Goal: Task Accomplishment & Management: Use online tool/utility

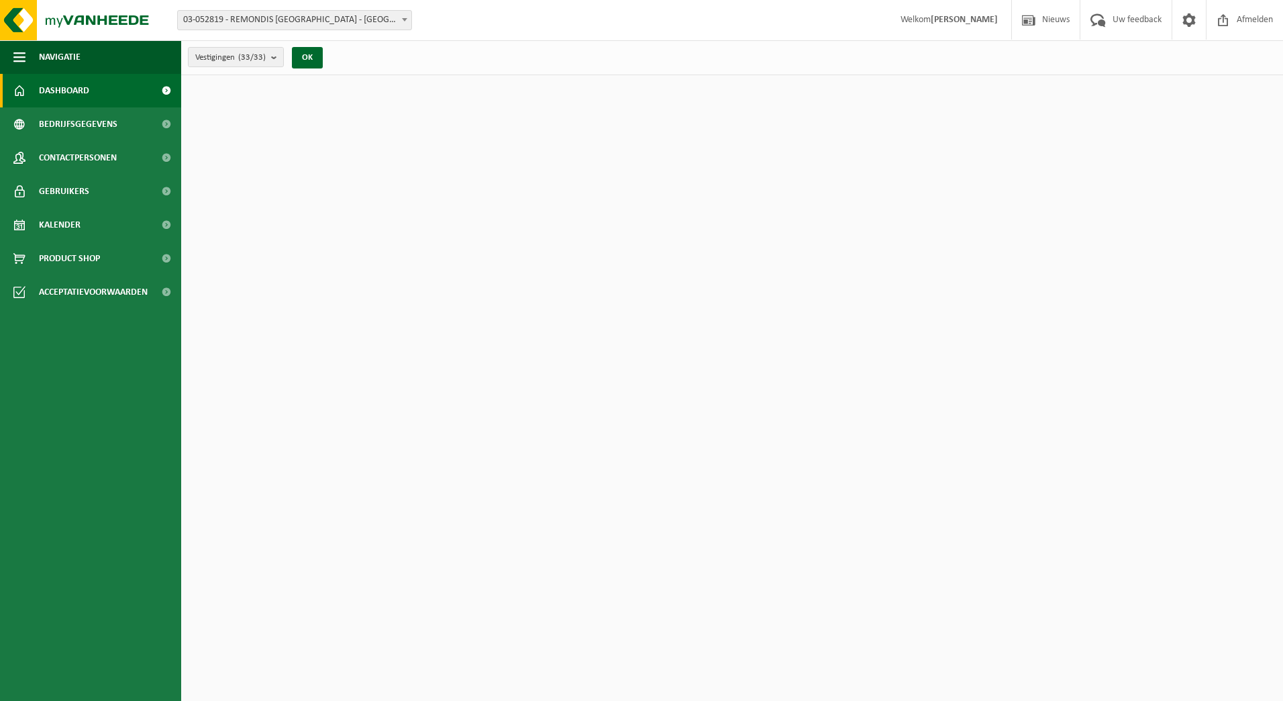
click at [60, 227] on span "Kalender" at bounding box center [60, 225] width 42 height 34
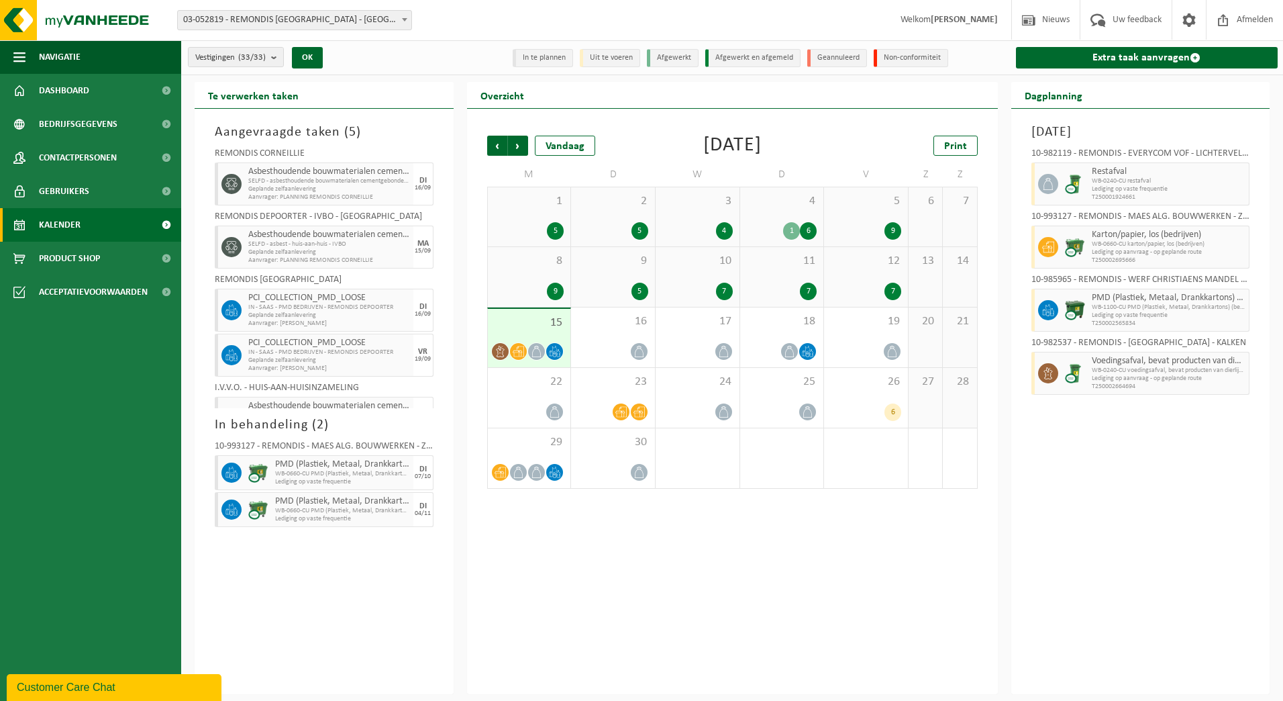
click at [313, 19] on span "03-052819 - REMONDIS [GEOGRAPHIC_DATA] - [GEOGRAPHIC_DATA]" at bounding box center [295, 20] width 234 height 19
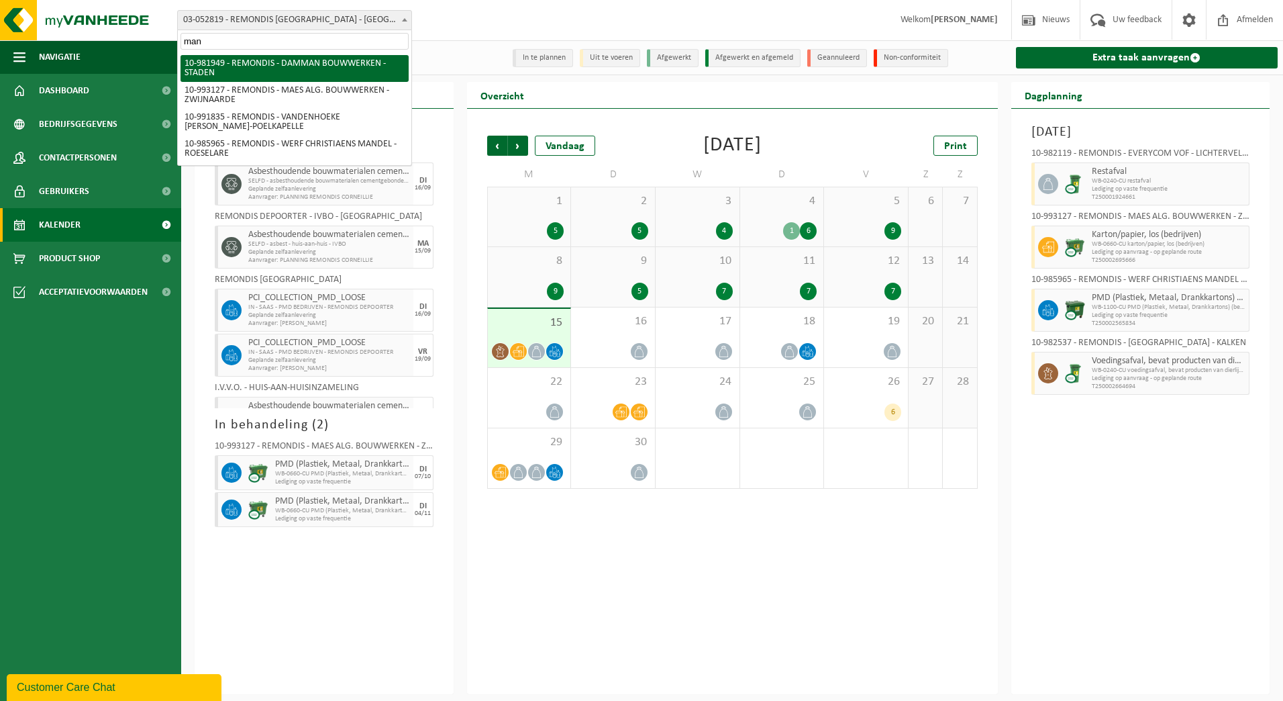
type input "mand"
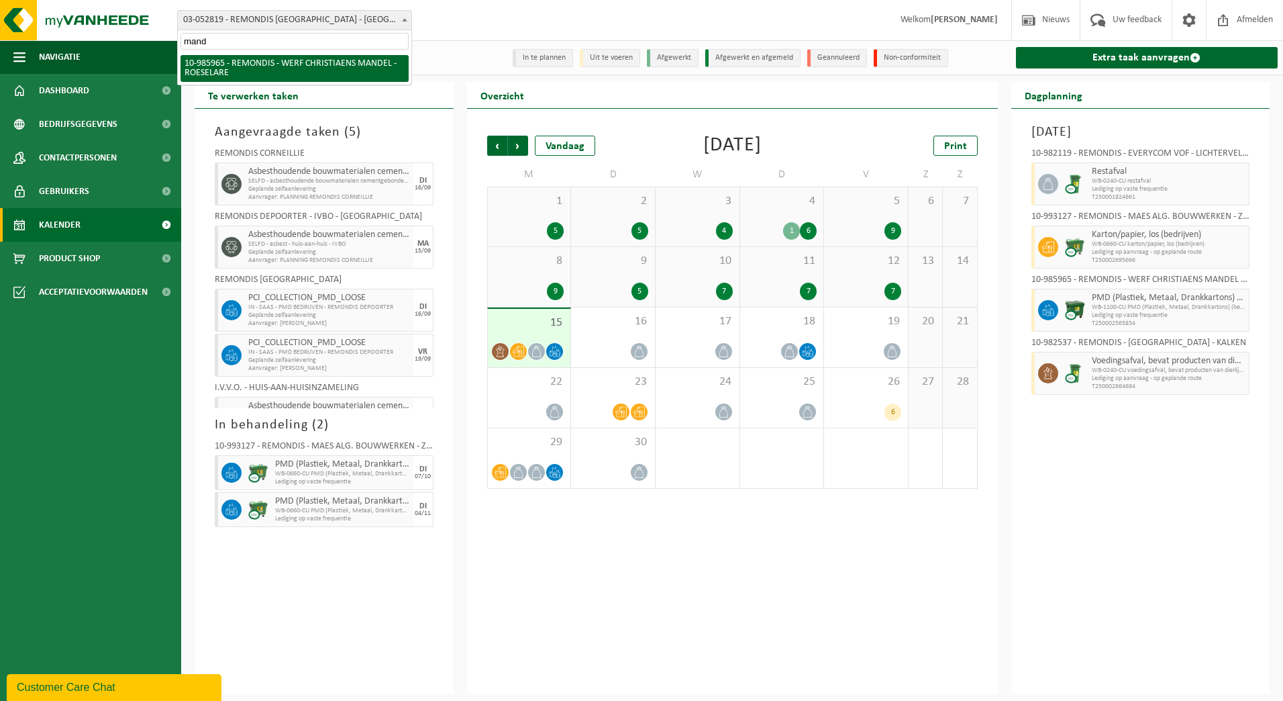
select select "165422"
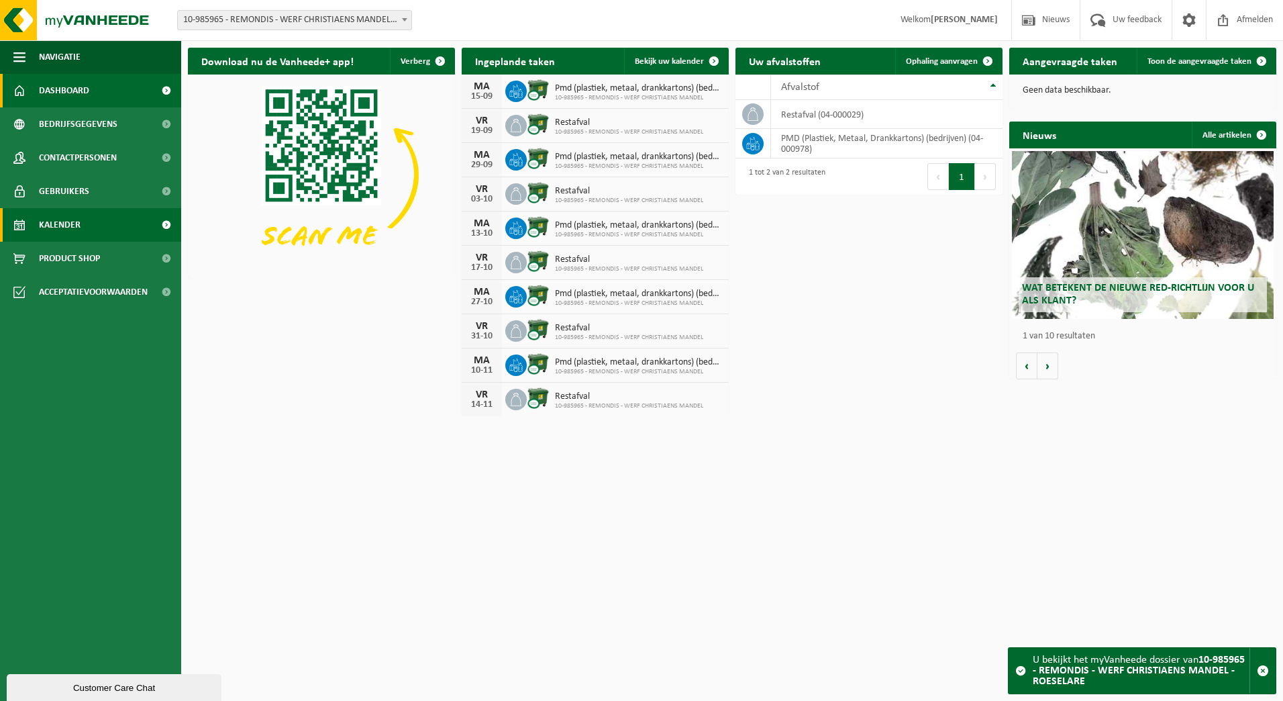
click at [57, 226] on span "Kalender" at bounding box center [60, 225] width 42 height 34
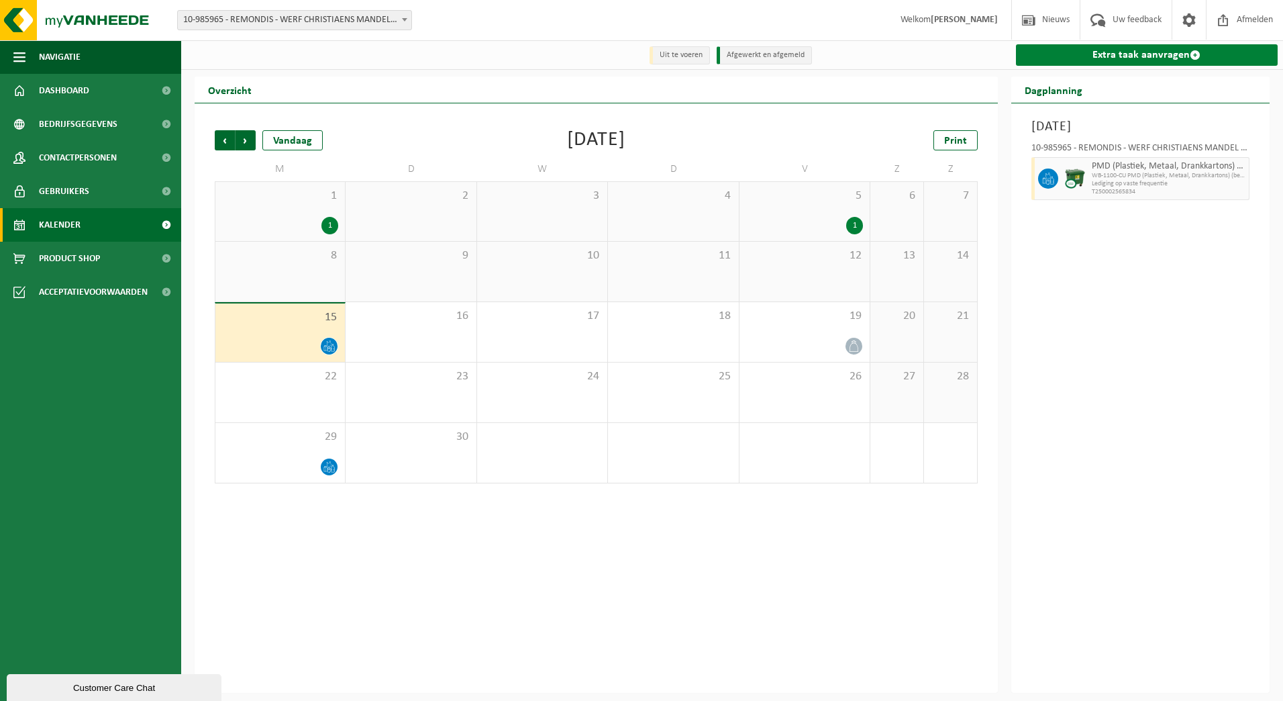
click at [1195, 52] on span at bounding box center [1195, 55] width 11 height 11
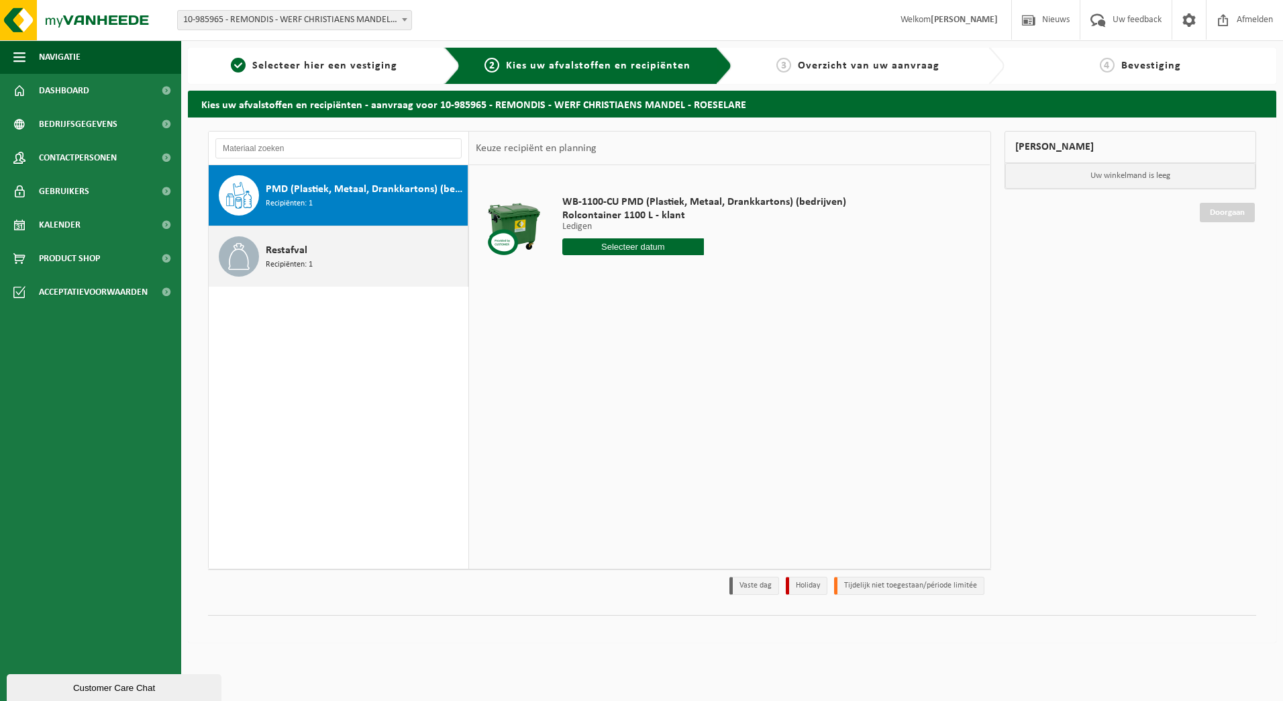
click at [317, 265] on div "Restafval Recipiënten: 1" at bounding box center [365, 256] width 199 height 40
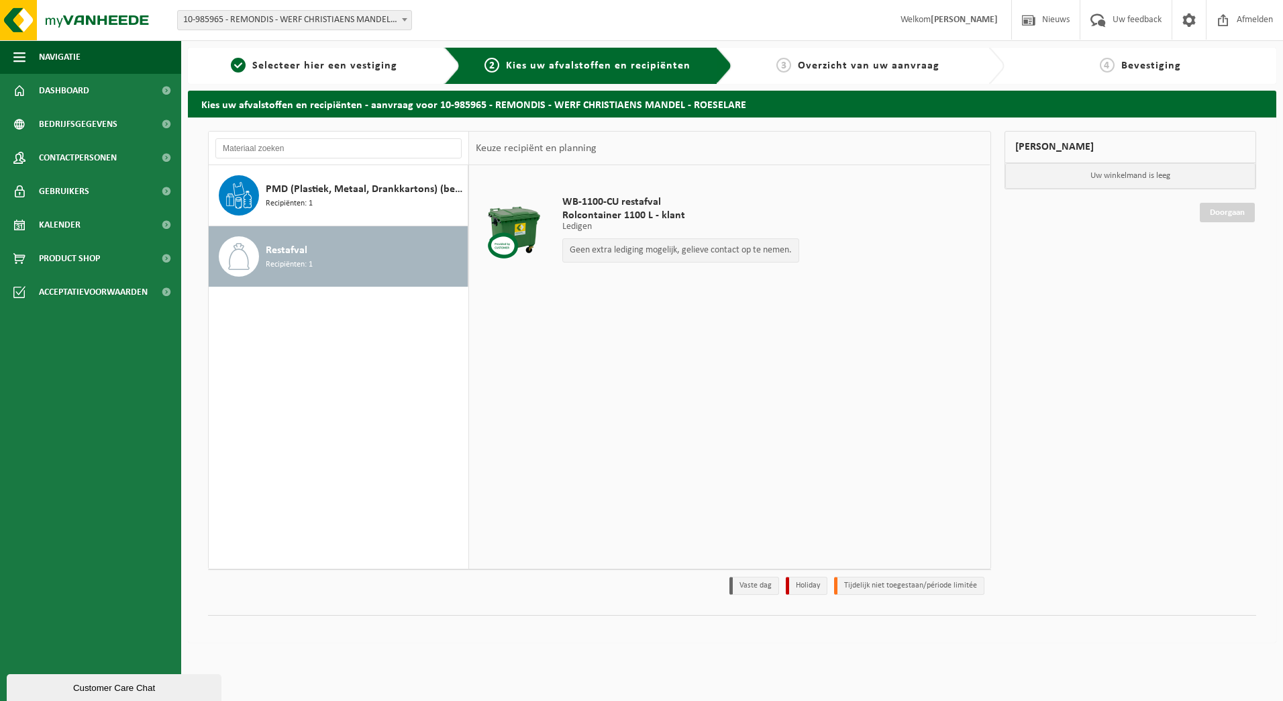
click at [615, 197] on span "WB-1100-CU restafval" at bounding box center [680, 201] width 237 height 13
drag, startPoint x: 615, startPoint y: 197, endPoint x: 713, endPoint y: 223, distance: 101.4
click at [713, 223] on p "Ledigen" at bounding box center [680, 226] width 237 height 9
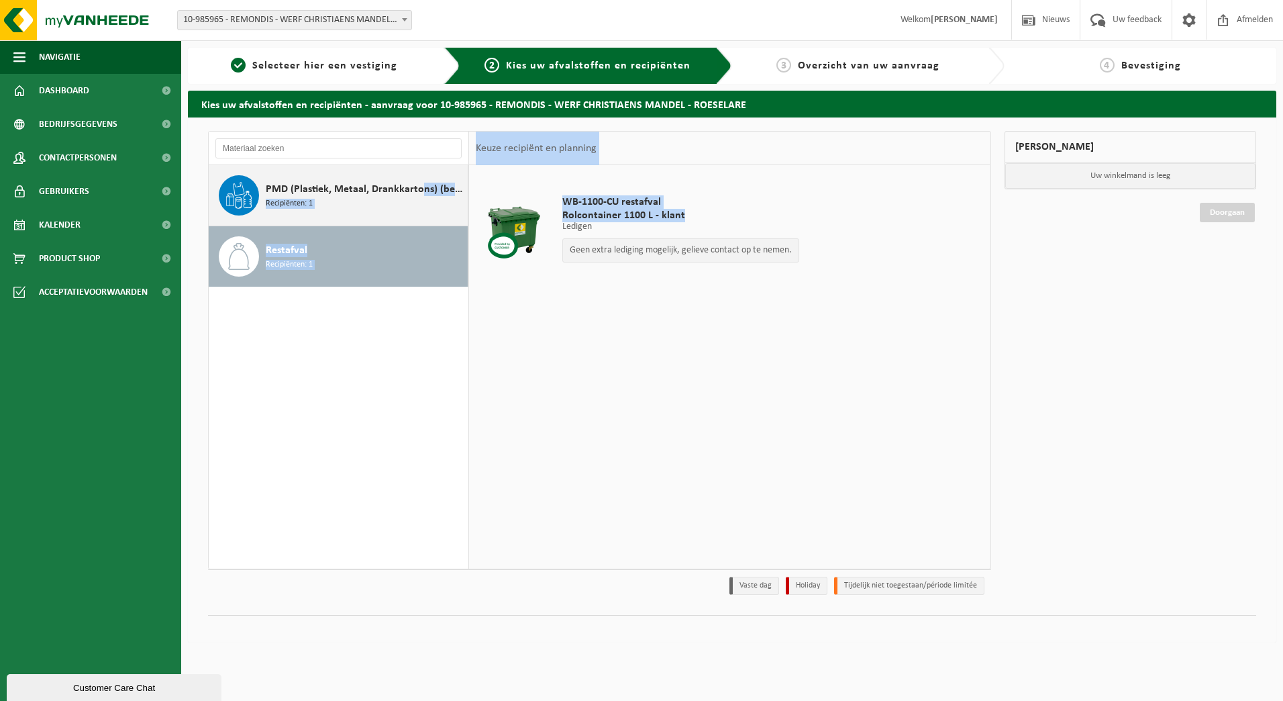
drag, startPoint x: 555, startPoint y: 214, endPoint x: 417, endPoint y: 191, distance: 139.6
click at [417, 191] on div "PMD (Plastiek, Metaal, Drankkartons) (bedrijven) Recipiënten: 1 Restafval Recip…" at bounding box center [599, 350] width 783 height 438
click at [330, 267] on div "Restafval Recipiënten: 1" at bounding box center [365, 256] width 199 height 40
click at [440, 347] on div "PMD (Plastiek, Metaal, Drankkartons) (bedrijven) Recipiënten: 1 Restafval Recip…" at bounding box center [339, 366] width 260 height 403
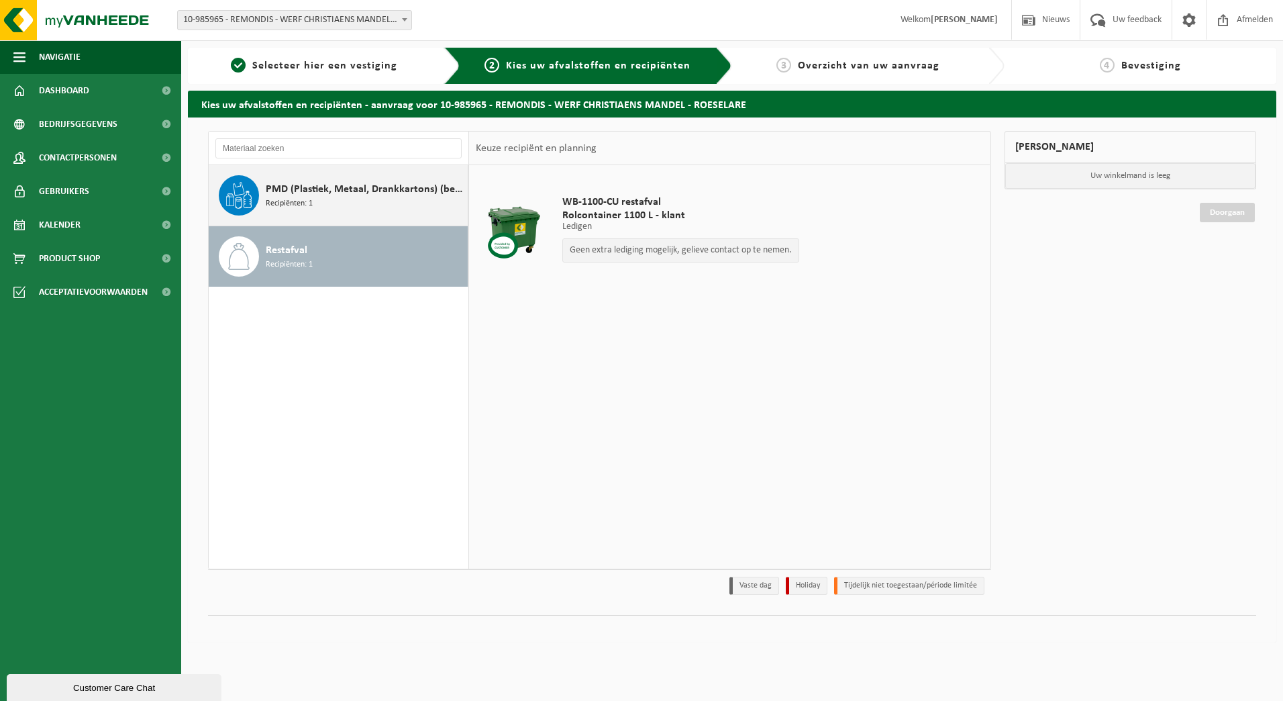
click at [379, 210] on div "PMD (Plastiek, Metaal, Drankkartons) (bedrijven) Recipiënten: 1" at bounding box center [365, 195] width 199 height 40
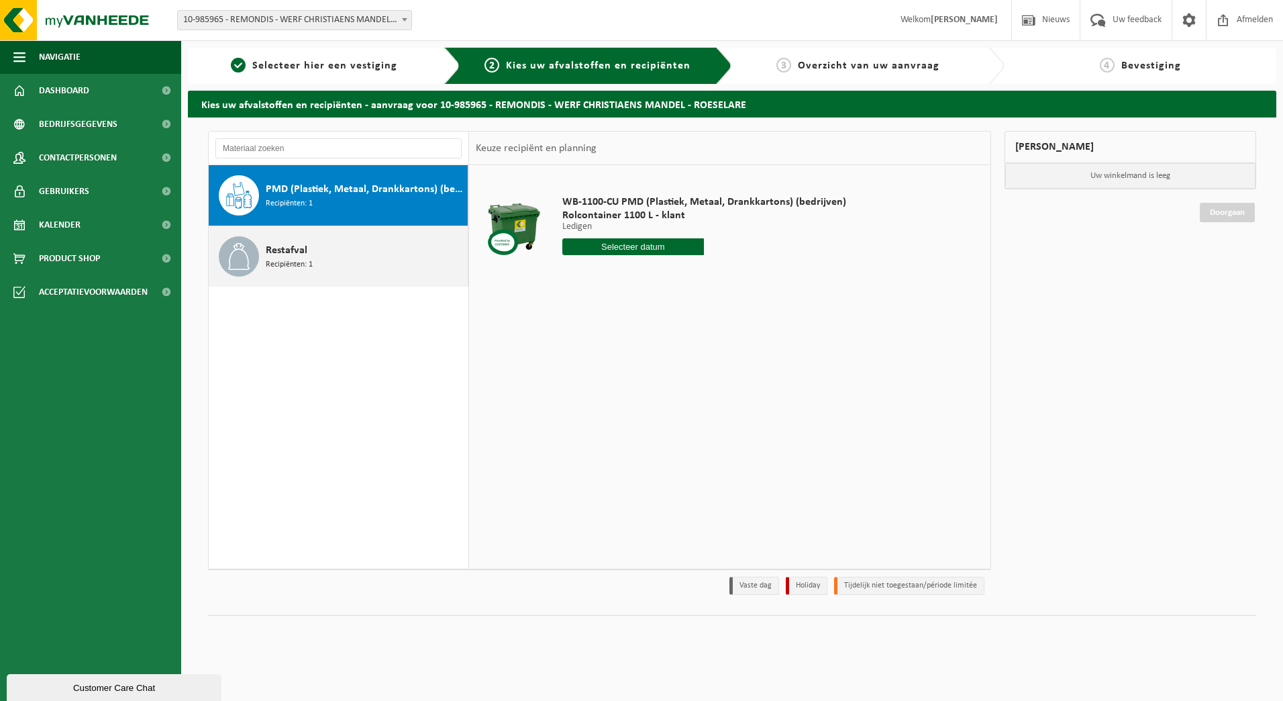
click at [355, 250] on div "Restafval Recipiënten: 1" at bounding box center [365, 256] width 199 height 40
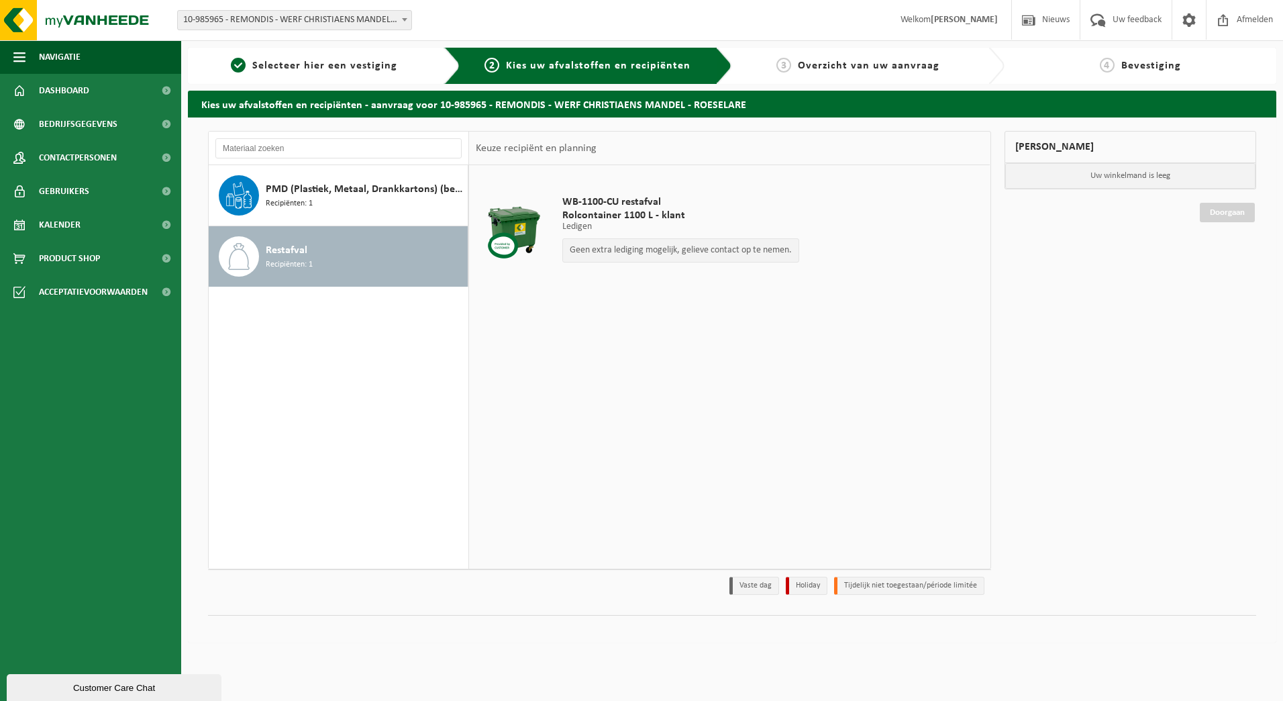
click at [277, 22] on span "10-985965 - REMONDIS - WERF CHRISTIAENS MANDEL - ROESELARE" at bounding box center [295, 20] width 234 height 19
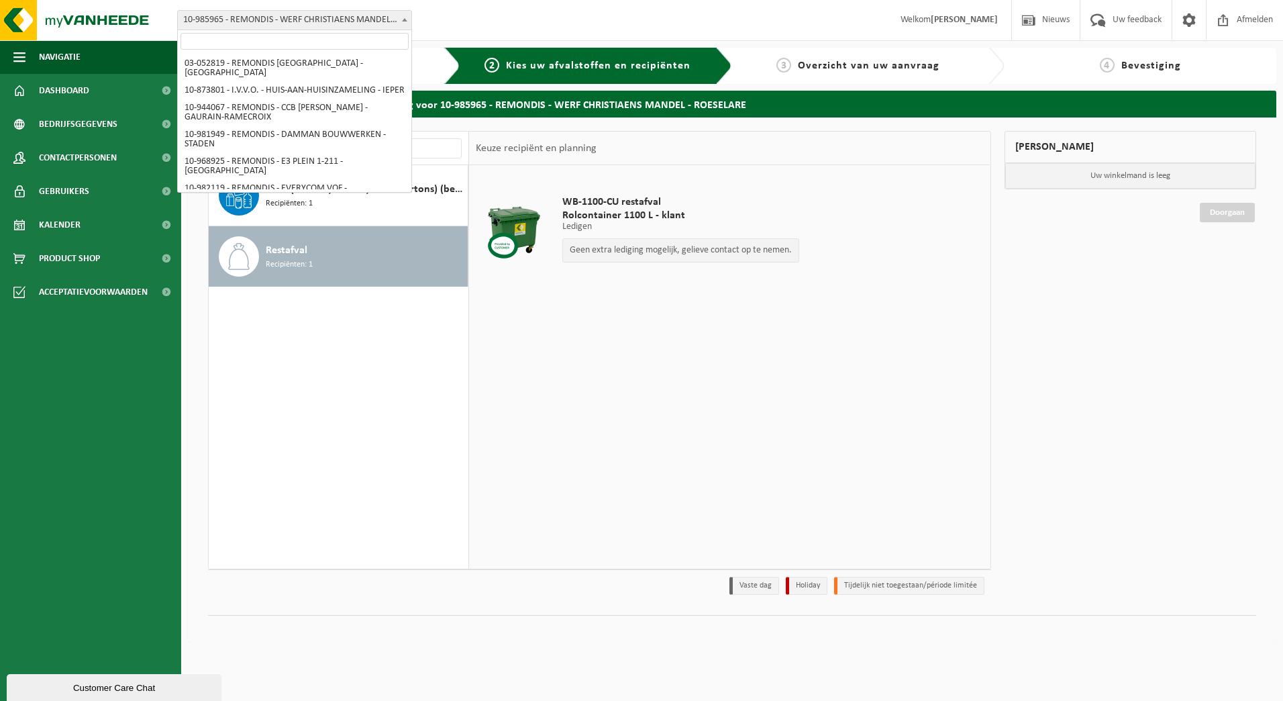
scroll to position [294, 0]
